Goal: Find specific fact: Find specific fact

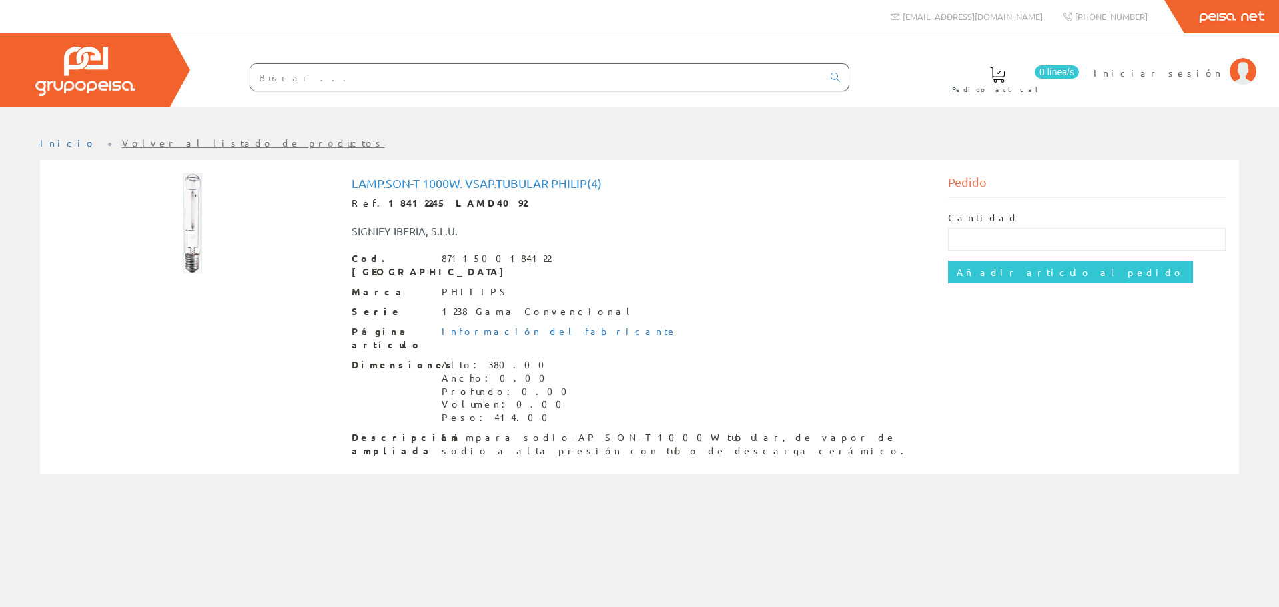
click at [495, 260] on div "8711500184122" at bounding box center [496, 258] width 109 height 13
copy div "8711500184122"
click at [398, 201] on strong "18412245 LAMD4092" at bounding box center [457, 202] width 139 height 12
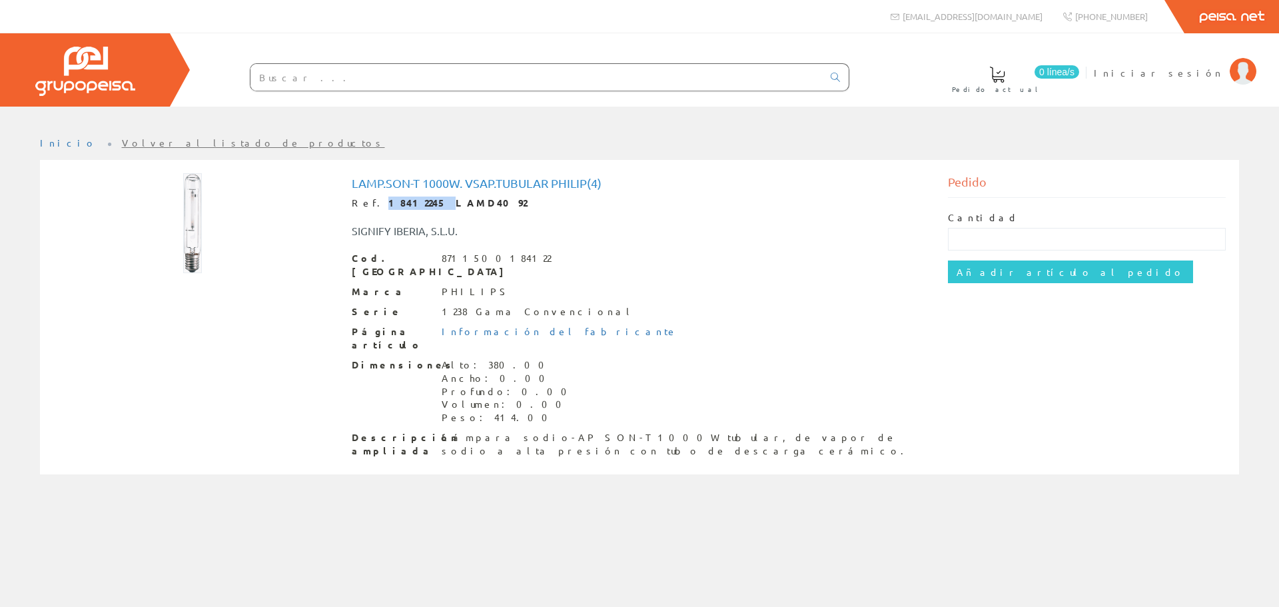
copy strong "18412245"
click at [553, 234] on div "SIGNIFY IBERIA, S.L.U." at bounding box center [516, 230] width 348 height 15
click at [390, 202] on strong "18412245 LAMD4092" at bounding box center [457, 202] width 139 height 12
copy strong "18412245"
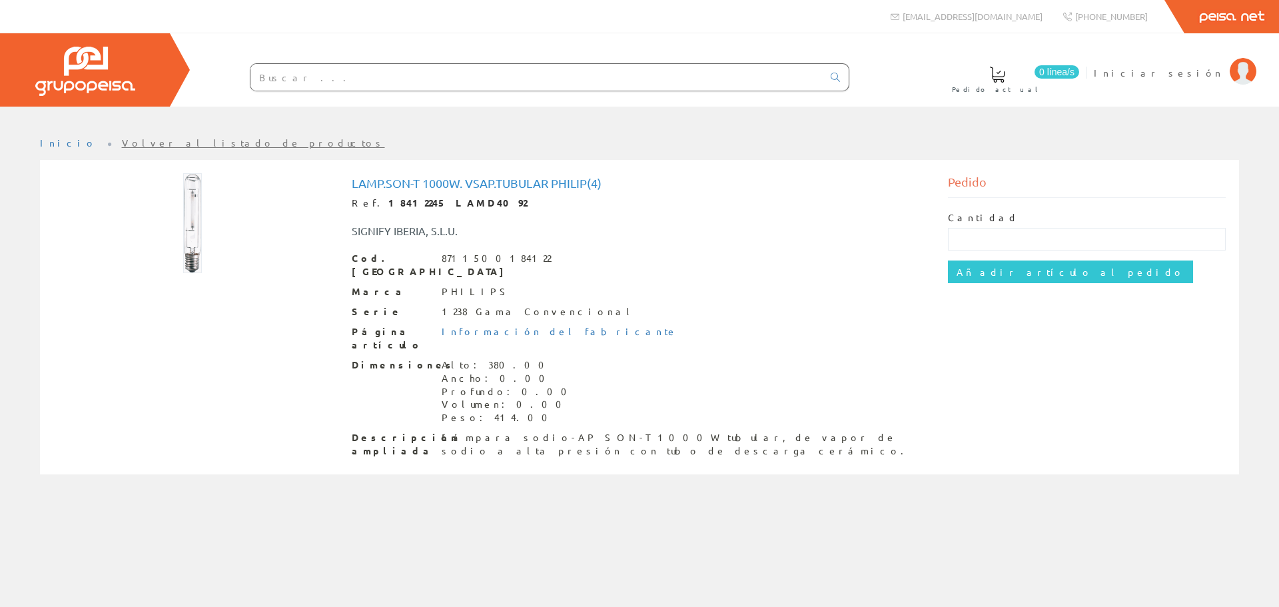
click at [809, 252] on div "Cod. Barras 8711500184122" at bounding box center [640, 265] width 576 height 27
click at [388, 202] on strong "18412245 LAMD4092" at bounding box center [457, 202] width 139 height 12
copy strong "18412245"
